Goal: Contribute content

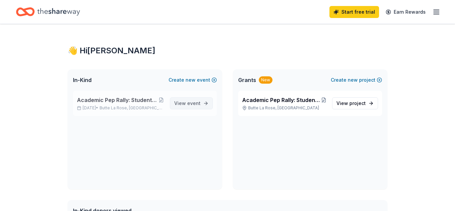
click at [189, 102] on span "event" at bounding box center [193, 103] width 13 height 6
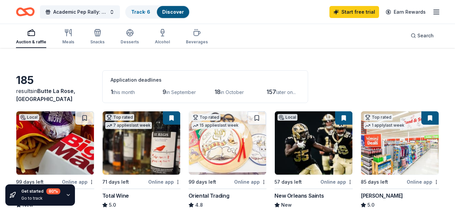
scroll to position [12, 0]
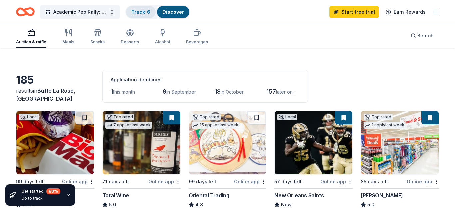
click at [140, 17] on div "Track · 6" at bounding box center [141, 12] width 30 height 12
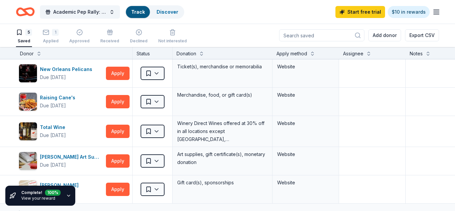
scroll to position [0, 0]
click at [157, 71] on html "Academic Pep Rally: Students Awarded for Academic Excellence Track · 6 Discover…" at bounding box center [227, 105] width 455 height 211
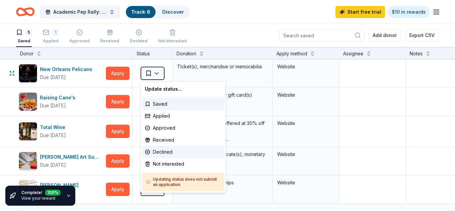
click at [172, 150] on div "Declined" at bounding box center [183, 152] width 82 height 12
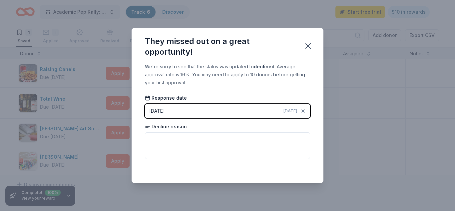
click at [178, 113] on button "[DATE] [DATE]" at bounding box center [227, 111] width 165 height 14
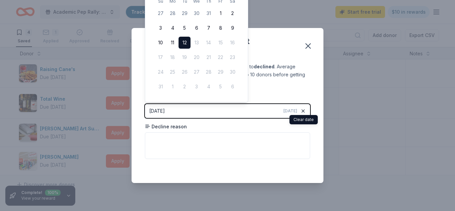
click at [303, 111] on icon "button" at bounding box center [303, 111] width 3 height 3
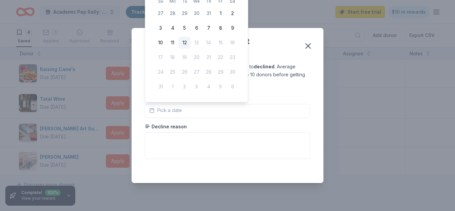
click at [149, 6] on div "[DATE] Su Mo Tu We Th Fr Sa 27 28 29 30 31 1 2 3 4 5 6 7 8 9 10 11 12 13 14 15 …" at bounding box center [196, 37] width 103 height 129
click at [309, 52] on button "button" at bounding box center [308, 46] width 15 height 15
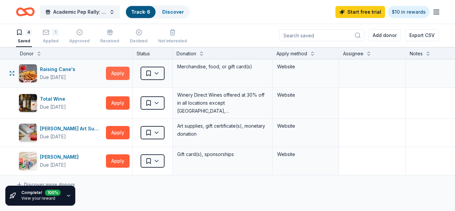
click at [123, 79] on button "Apply" at bounding box center [118, 73] width 24 height 13
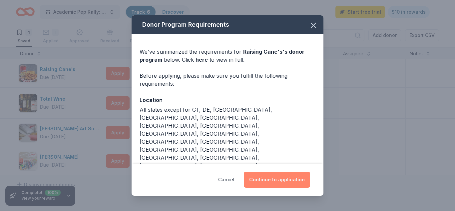
click at [284, 183] on button "Continue to application" at bounding box center [277, 180] width 66 height 16
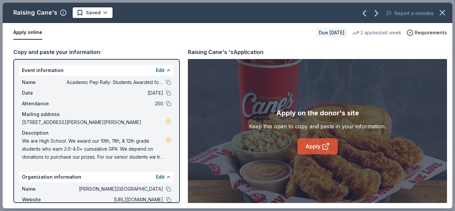
click at [319, 146] on link "Apply" at bounding box center [318, 146] width 40 height 16
click at [321, 144] on link "Apply" at bounding box center [318, 146] width 40 height 16
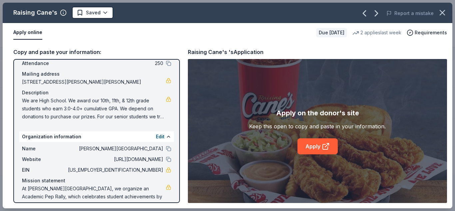
scroll to position [55, 0]
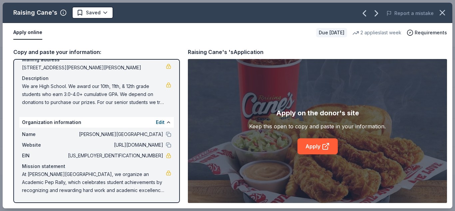
click at [80, 97] on span "We are High School. We award our 10th, 11th, & 12th grade students who earn 3.0…" at bounding box center [94, 94] width 144 height 24
drag, startPoint x: 22, startPoint y: 86, endPoint x: 136, endPoint y: 92, distance: 114.1
click at [136, 92] on span "We are High School. We award our 10th, 11th, & 12th grade students who earn 3.0…" at bounding box center [94, 94] width 144 height 24
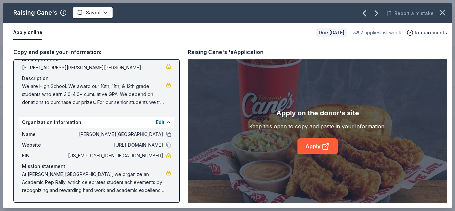
click at [136, 92] on span "We are High School. We award our 10th, 11th, & 12th grade students who earn 3.0…" at bounding box center [94, 94] width 144 height 24
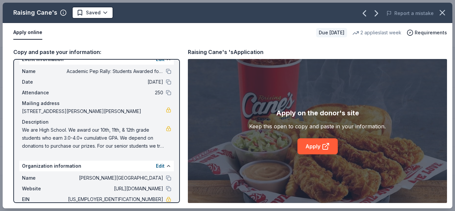
scroll to position [0, 0]
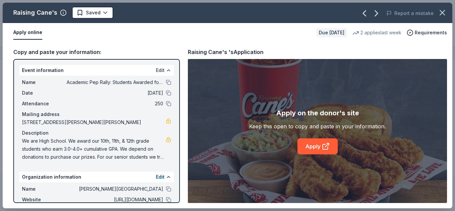
click at [161, 72] on button "Edit" at bounding box center [160, 70] width 9 height 8
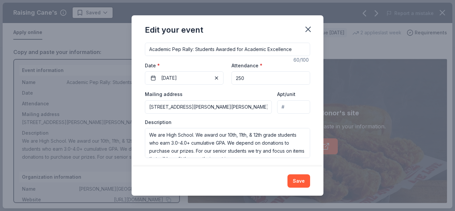
scroll to position [65, 0]
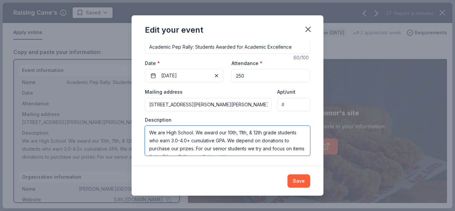
click at [216, 134] on textarea "We are High School. We award our 10th, 11th, & 12th grade students who earn 3.0…" at bounding box center [227, 141] width 165 height 30
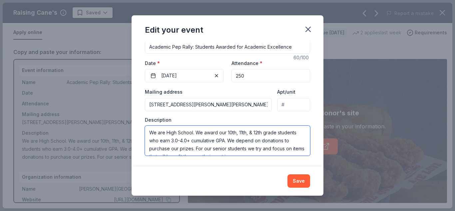
click at [216, 134] on textarea "We are High School. We award our 10th, 11th, & 12th grade students who earn 3.0…" at bounding box center [227, 141] width 165 height 30
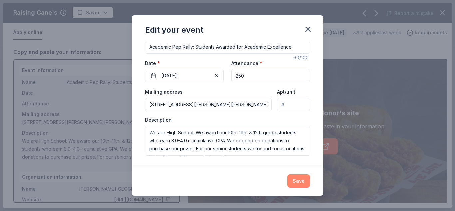
click at [301, 184] on button "Save" at bounding box center [299, 180] width 23 height 13
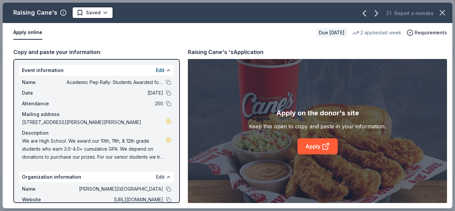
click at [161, 179] on button "Edit" at bounding box center [160, 177] width 9 height 8
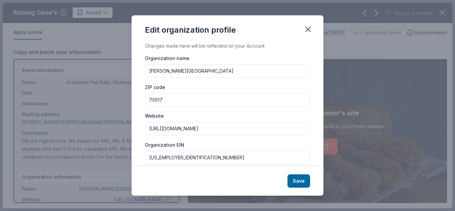
scroll to position [99, 0]
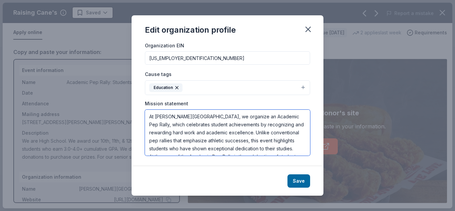
click at [233, 130] on textarea "At [PERSON_NAME][GEOGRAPHIC_DATA], we organize an Academic Pep Rally, which cel…" at bounding box center [227, 133] width 165 height 46
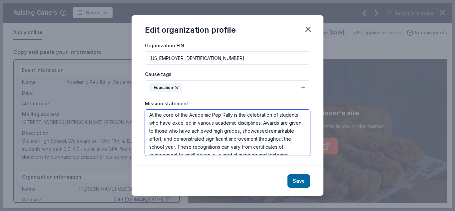
scroll to position [88, 0]
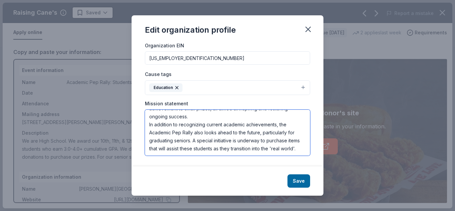
drag, startPoint x: 148, startPoint y: 117, endPoint x: 315, endPoint y: 156, distance: 171.8
click at [315, 156] on div "Changes made here will be reflected on your Account. Organization name [PERSON_…" at bounding box center [228, 104] width 192 height 124
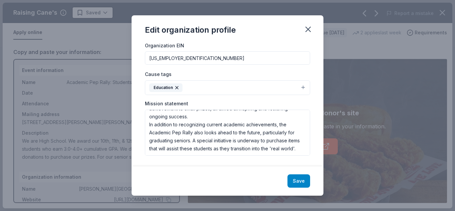
click at [301, 184] on button "Save" at bounding box center [299, 180] width 23 height 13
